Goal: Information Seeking & Learning: Learn about a topic

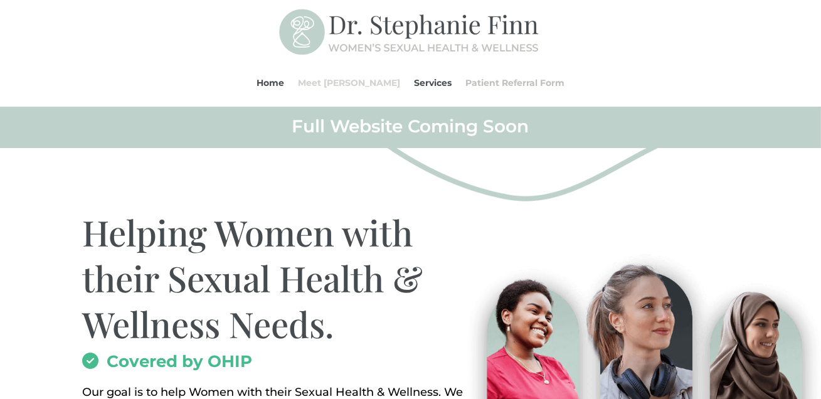
click at [359, 85] on link "Meet [PERSON_NAME]" at bounding box center [349, 83] width 102 height 48
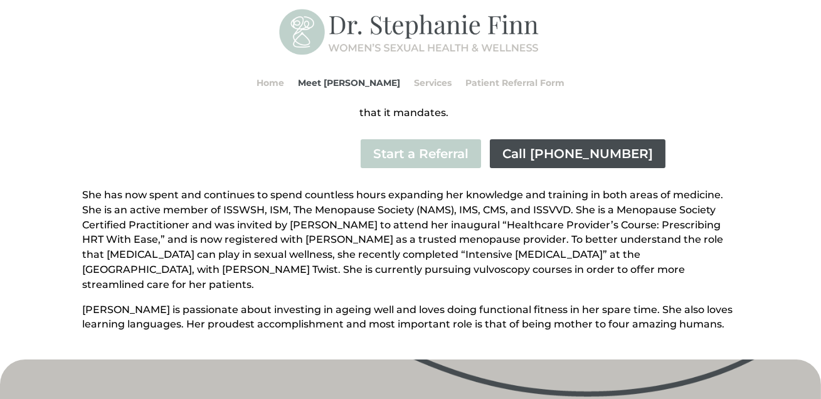
scroll to position [388, 0]
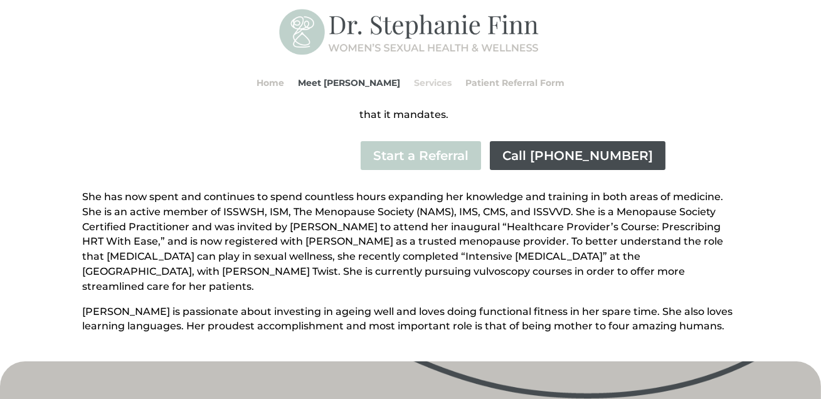
click at [415, 93] on link "Services" at bounding box center [433, 83] width 38 height 48
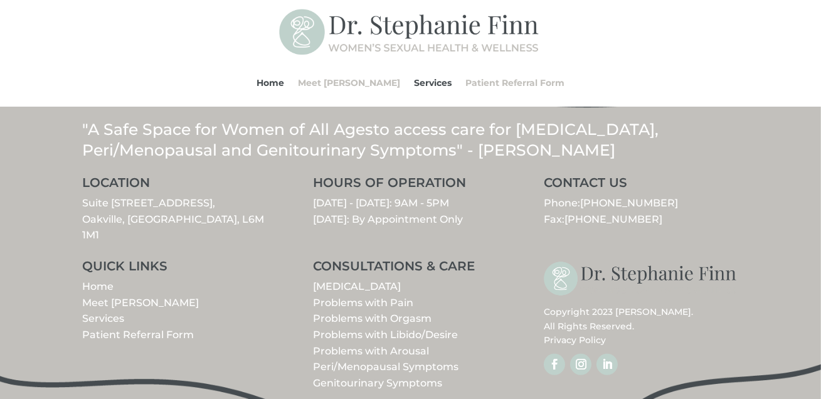
scroll to position [1538, 0]
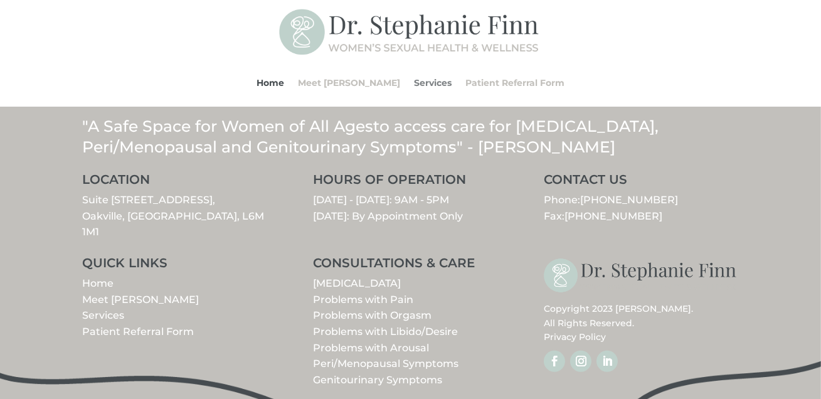
click at [416, 91] on link "Services" at bounding box center [433, 83] width 38 height 48
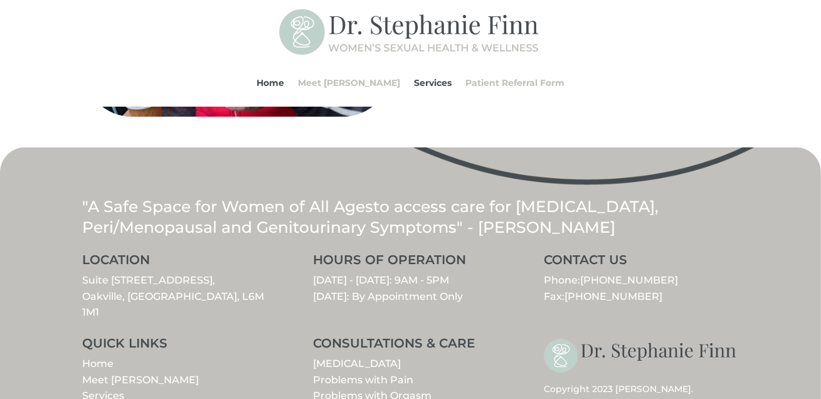
scroll to position [1455, 0]
